Goal: Task Accomplishment & Management: Use online tool/utility

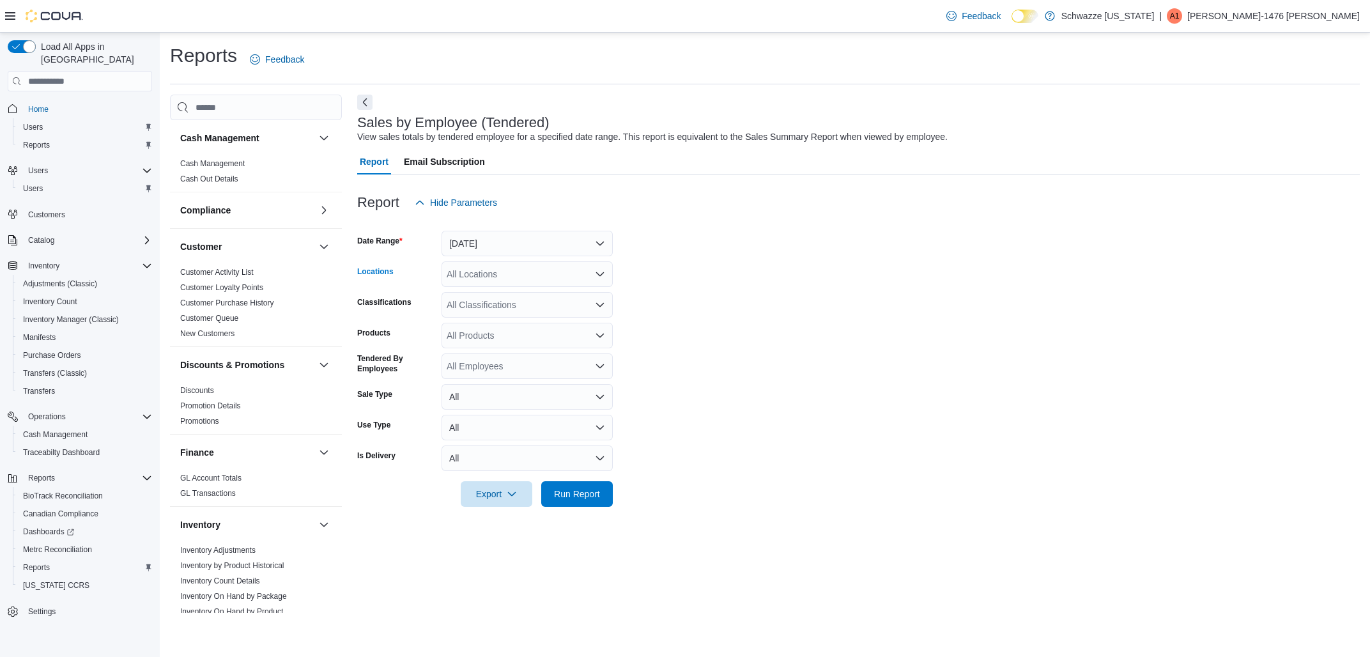
click at [512, 270] on div "All Locations" at bounding box center [526, 274] width 171 height 26
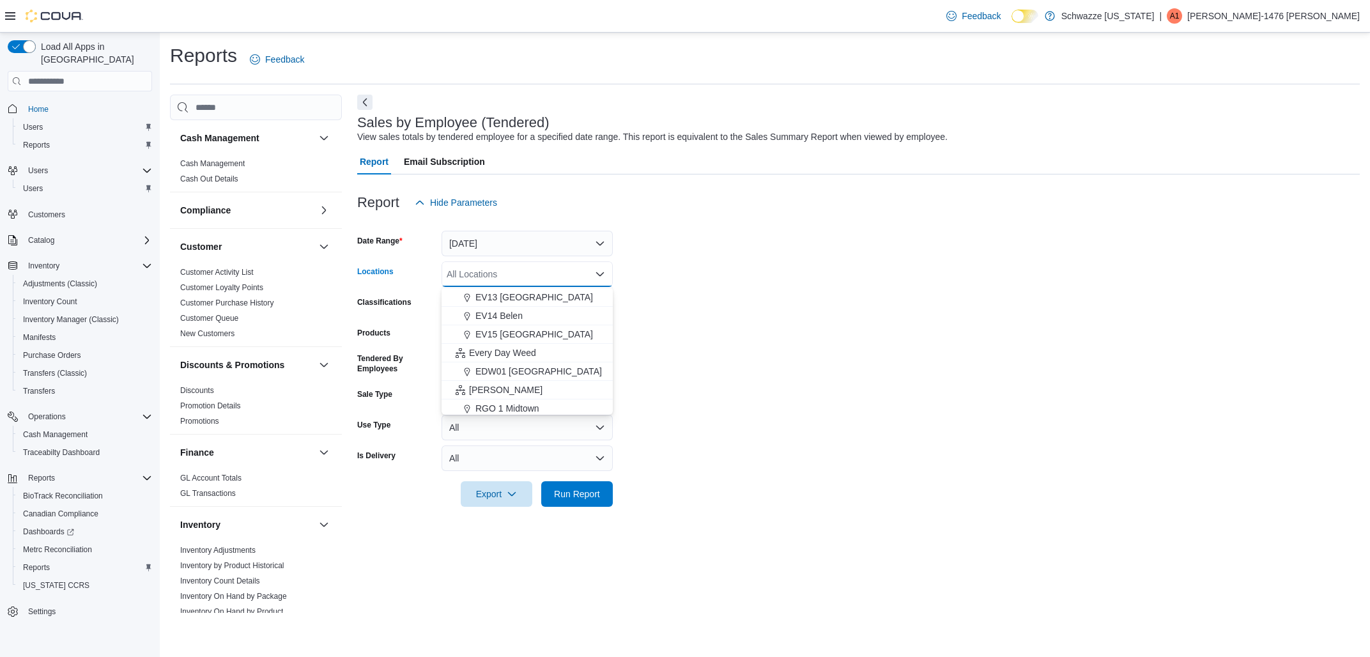
scroll to position [300, 0]
click at [514, 387] on span "RGO 3 Grants" at bounding box center [503, 385] width 57 height 13
click at [744, 369] on form "Date Range [DATE] Locations RGO 3 Grants Combo box. Selected. RGO 3 Grants. Pre…" at bounding box center [858, 360] width 1002 height 291
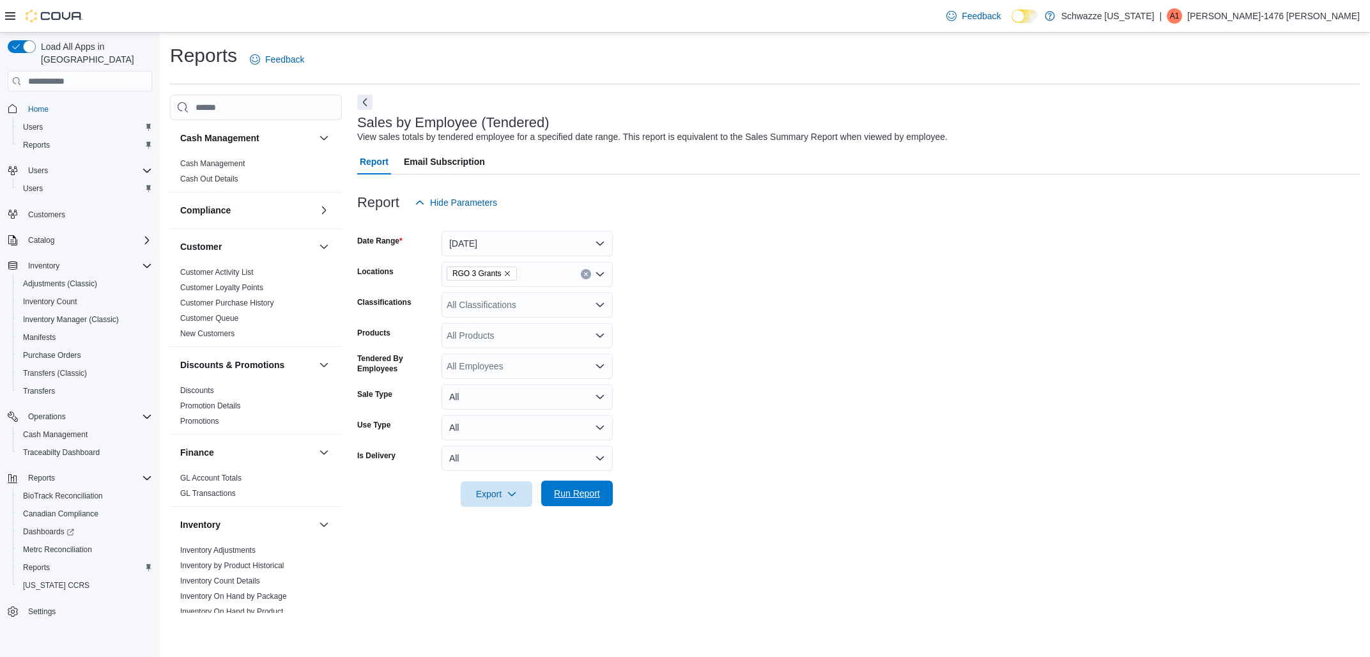
click at [568, 487] on span "Run Report" at bounding box center [577, 493] width 56 height 26
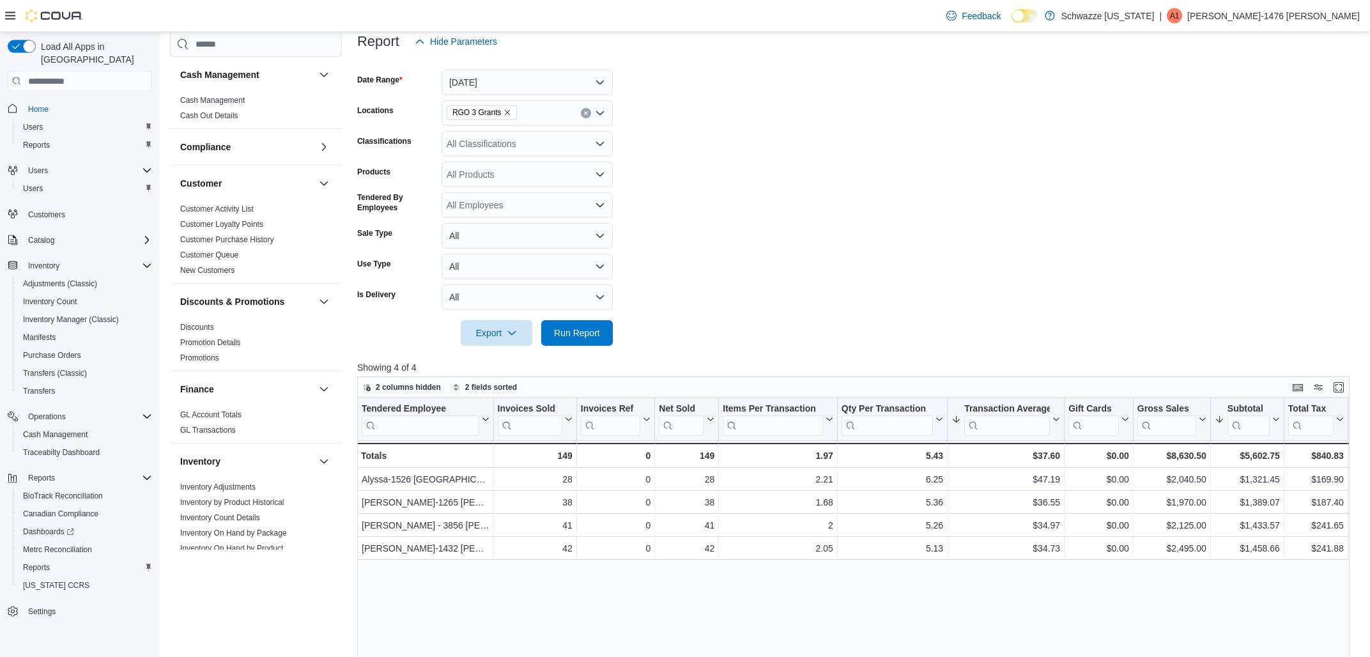
scroll to position [68, 0]
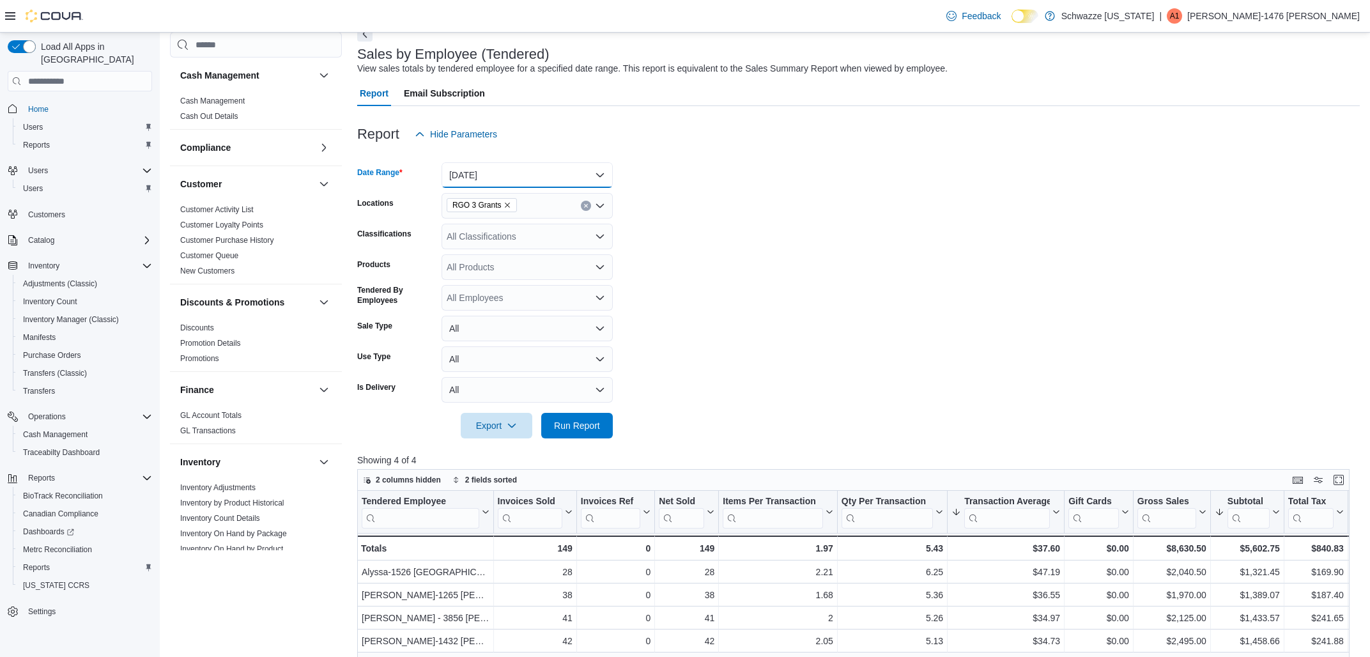
click at [514, 184] on button "[DATE]" at bounding box center [526, 175] width 171 height 26
click at [502, 206] on span "Custom Date" at bounding box center [535, 200] width 146 height 15
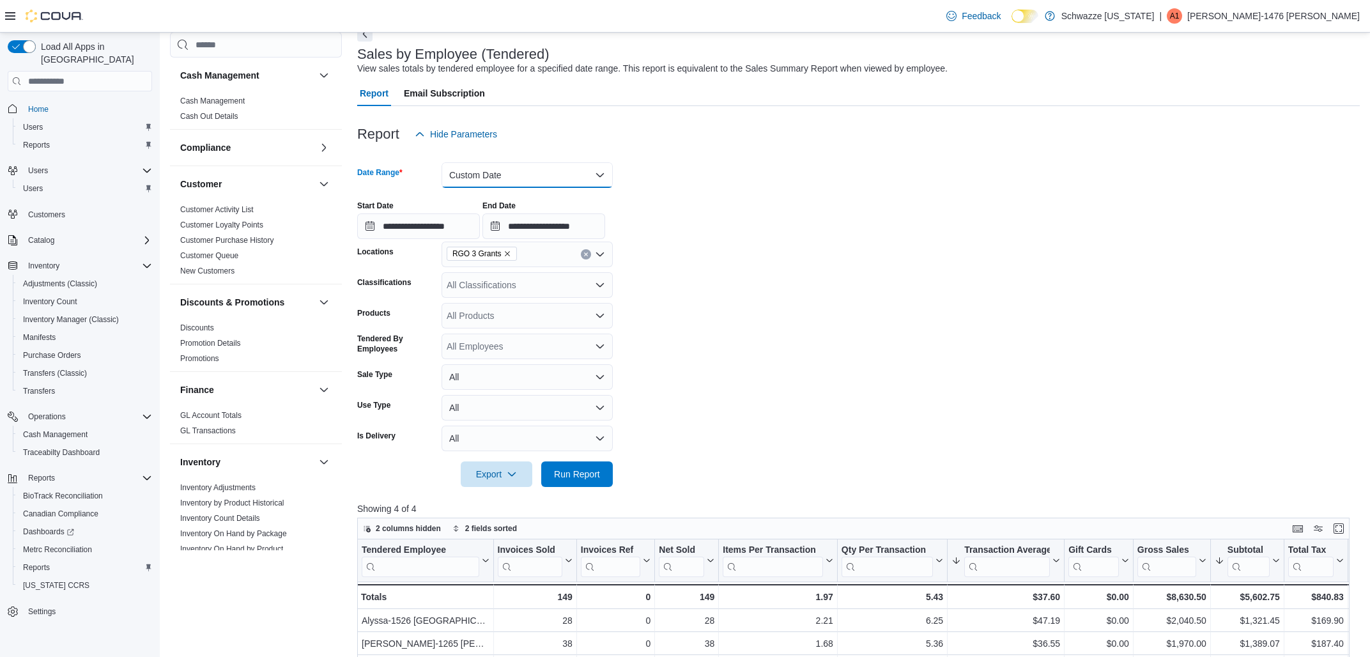
click at [500, 172] on button "Custom Date" at bounding box center [526, 175] width 171 height 26
click at [479, 222] on span "[DATE]" at bounding box center [535, 225] width 146 height 15
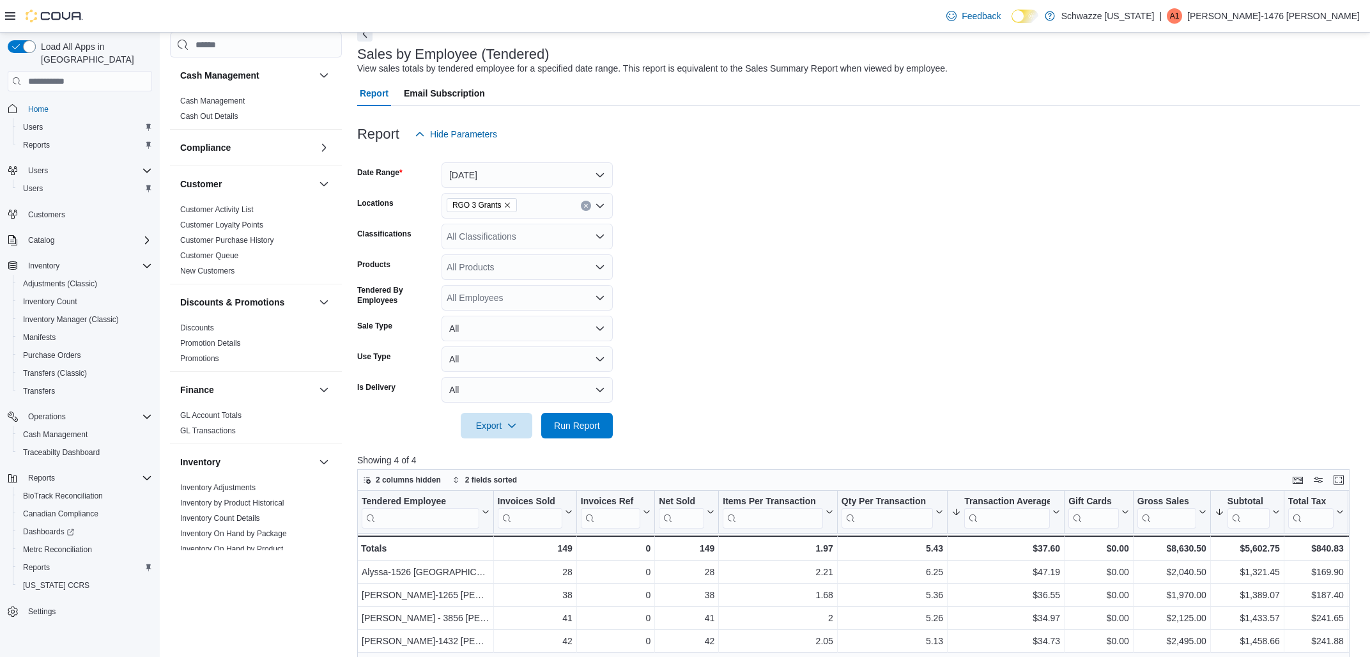
click at [887, 201] on form "Date Range [DATE] Locations RGO 3 Grants Classifications All Classifications Pr…" at bounding box center [858, 292] width 1002 height 291
click at [594, 420] on span "Run Report" at bounding box center [577, 424] width 46 height 13
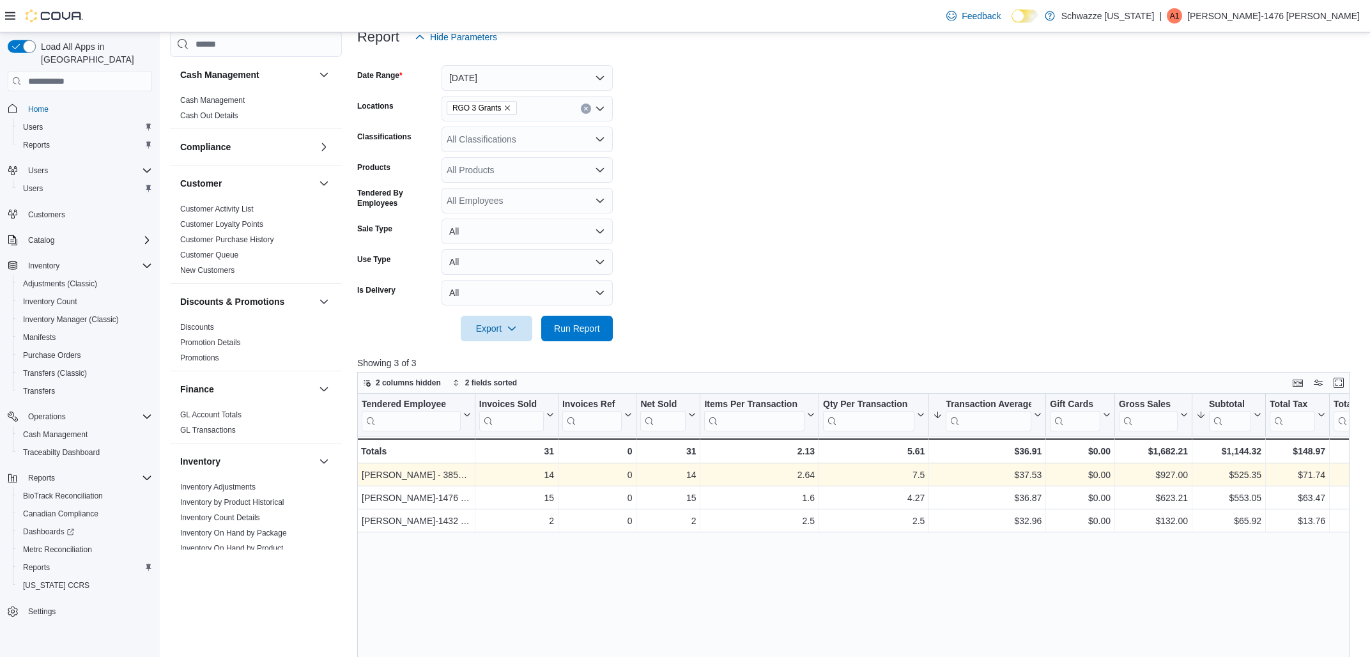
scroll to position [273, 0]
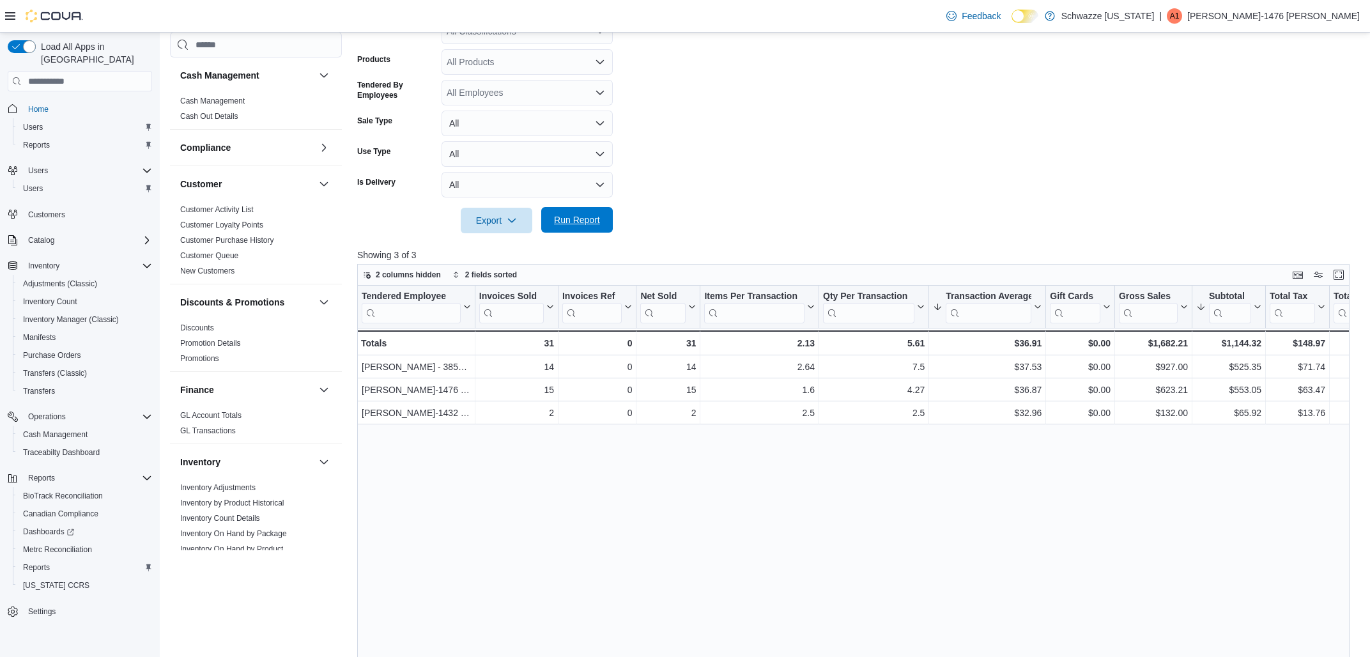
click at [572, 215] on span "Run Report" at bounding box center [577, 219] width 46 height 13
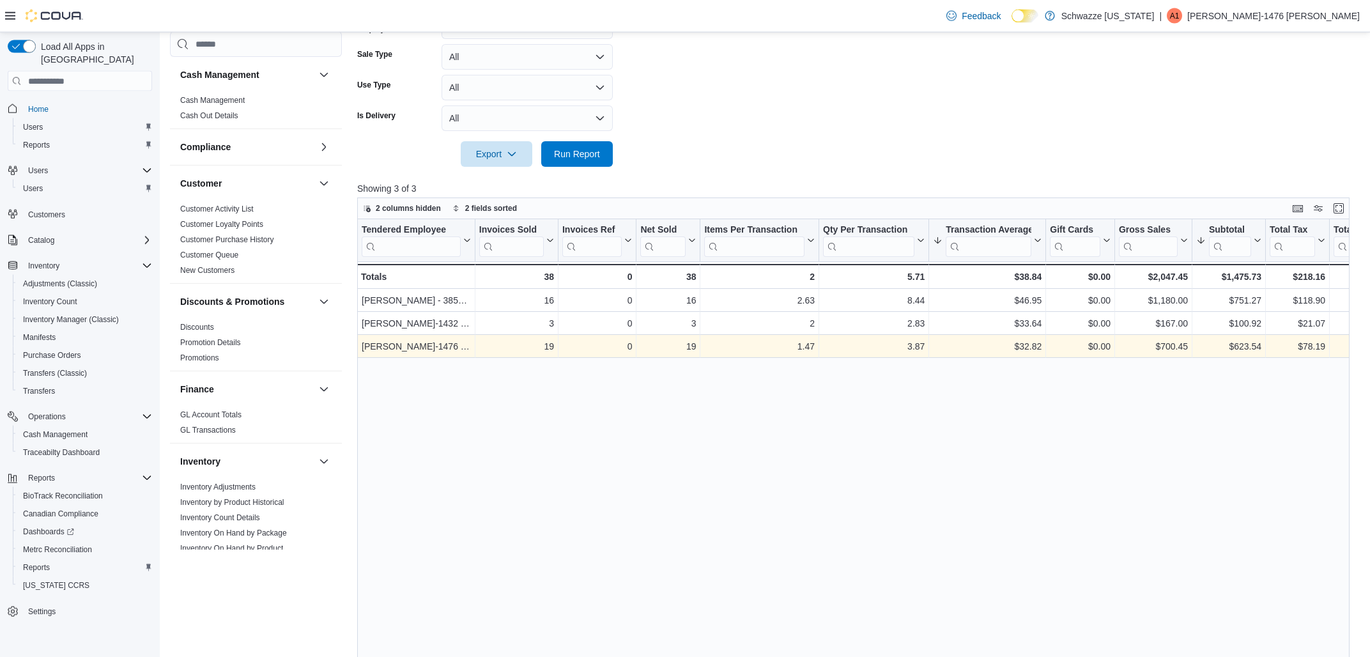
scroll to position [342, 0]
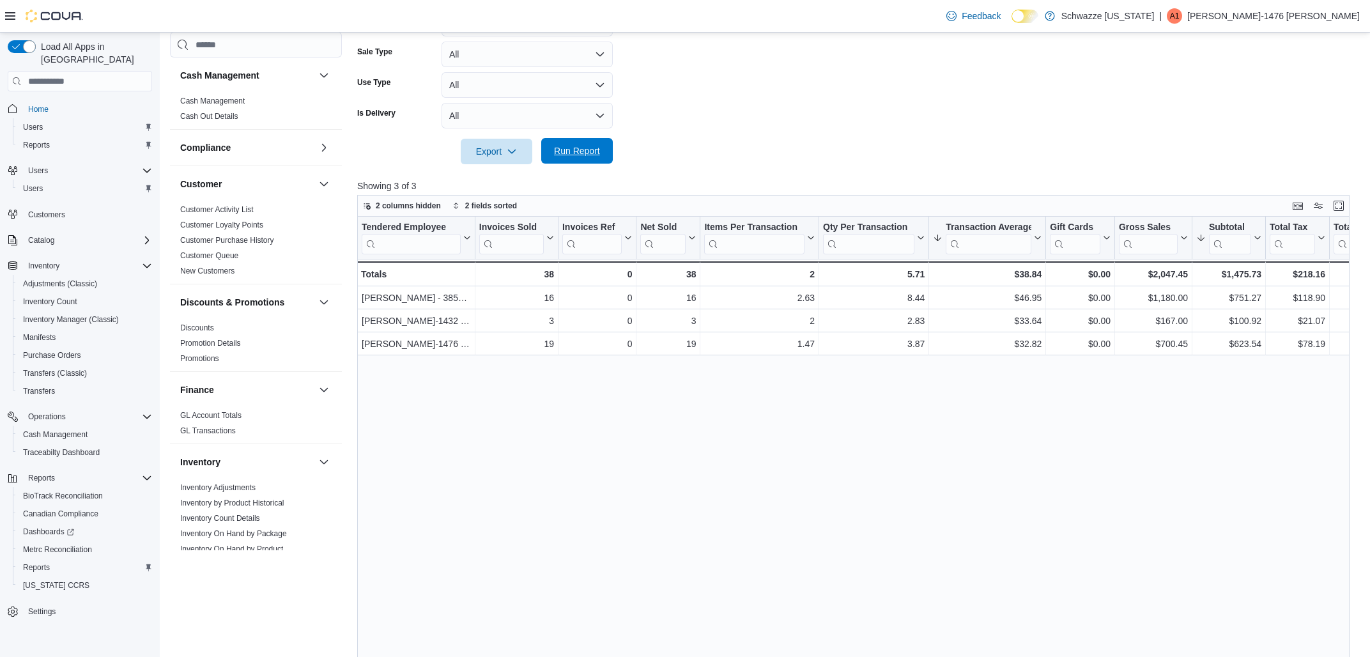
click at [583, 157] on span "Run Report" at bounding box center [577, 150] width 46 height 13
click at [581, 153] on span "Run Report" at bounding box center [577, 150] width 46 height 13
